Goal: Task Accomplishment & Management: Manage account settings

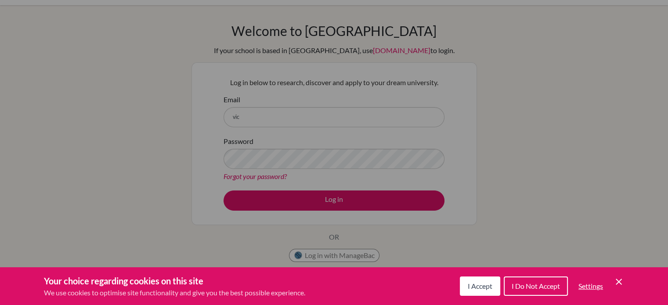
scroll to position [21, 0]
click at [486, 288] on span "I Accept" at bounding box center [479, 286] width 25 height 8
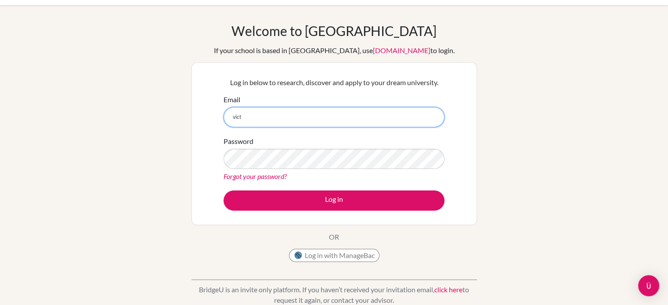
click at [345, 116] on input "vict" at bounding box center [333, 117] width 221 height 20
type input "[EMAIL_ADDRESS][DOMAIN_NAME]"
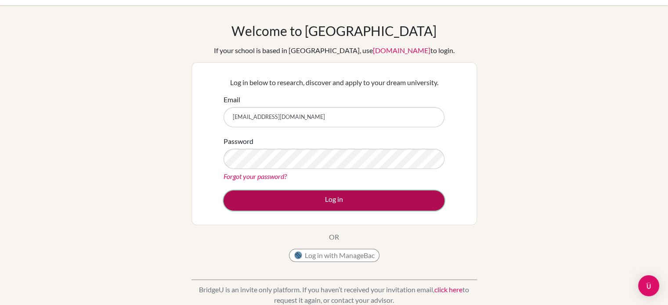
click at [364, 200] on button "Log in" at bounding box center [333, 200] width 221 height 20
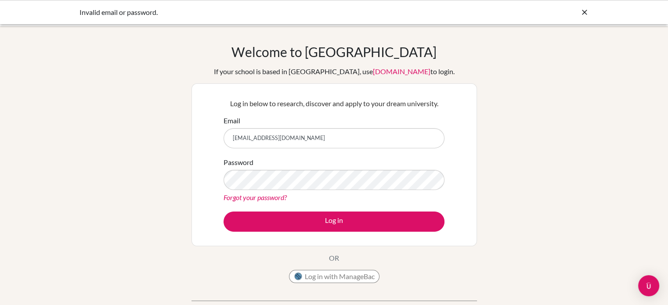
click at [277, 201] on link "Forgot your password?" at bounding box center [254, 197] width 63 height 8
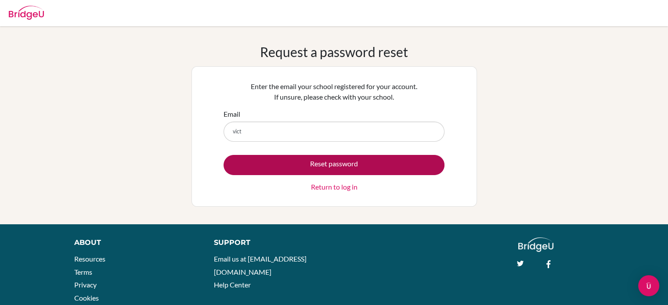
type input "[EMAIL_ADDRESS][DOMAIN_NAME]"
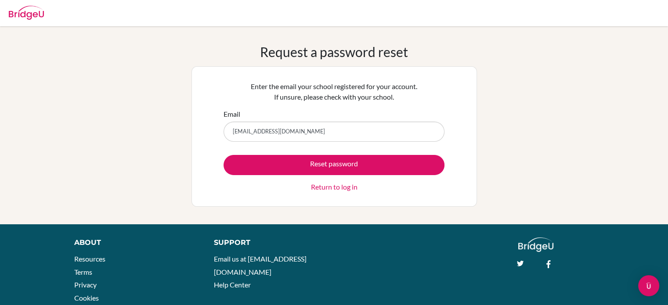
click at [339, 187] on link "Return to log in" at bounding box center [334, 187] width 47 height 11
